Goal: Information Seeking & Learning: Learn about a topic

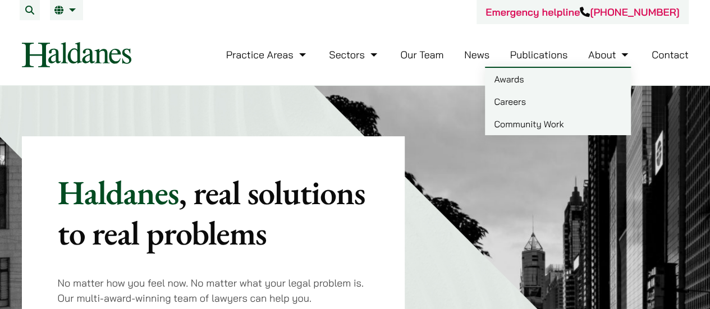
click at [561, 96] on link "Careers" at bounding box center [558, 101] width 146 height 22
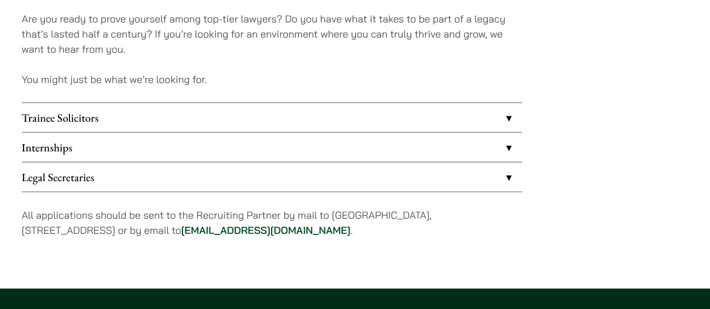
drag, startPoint x: 718, startPoint y: 50, endPoint x: 718, endPoint y: 220, distance: 169.6
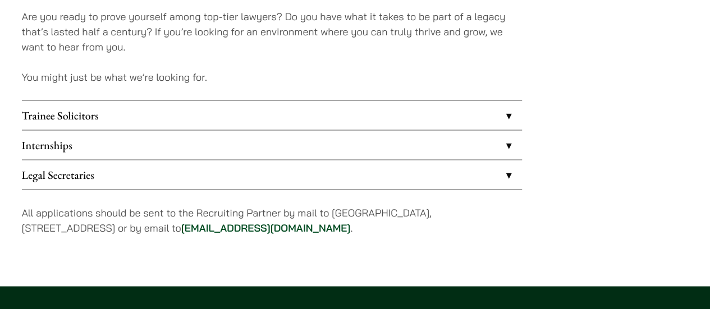
click at [491, 115] on link "Trainee Solicitors" at bounding box center [272, 114] width 500 height 29
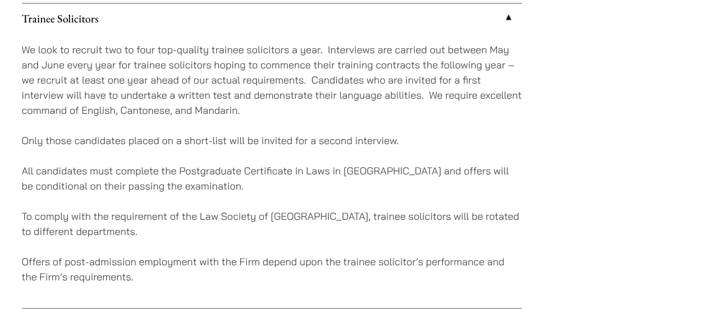
scroll to position [1026, 0]
